Goal: Navigation & Orientation: Go to known website

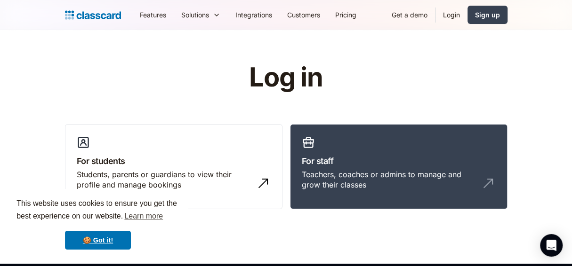
click at [452, 20] on link "Login" at bounding box center [451, 14] width 32 height 21
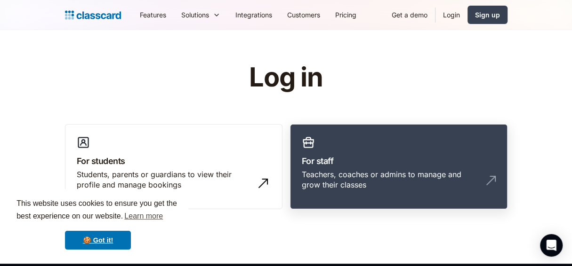
click at [315, 147] on link "For staff Teachers, coaches or admins to manage and grow their classes" at bounding box center [398, 167] width 217 height 86
